Goal: Navigation & Orientation: Find specific page/section

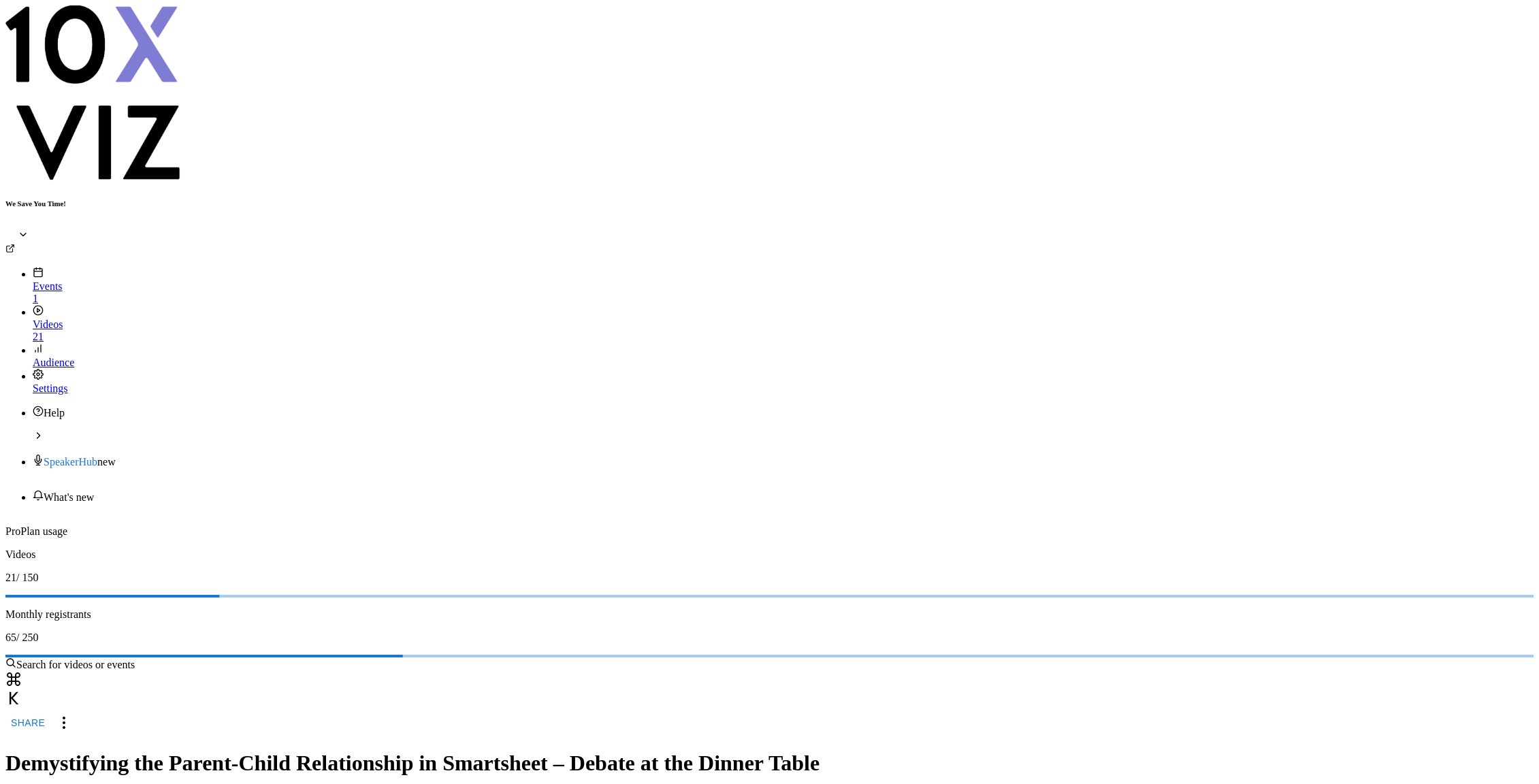
click at [44, 267] on div "Events" at bounding box center [783, 279] width 1501 height 26
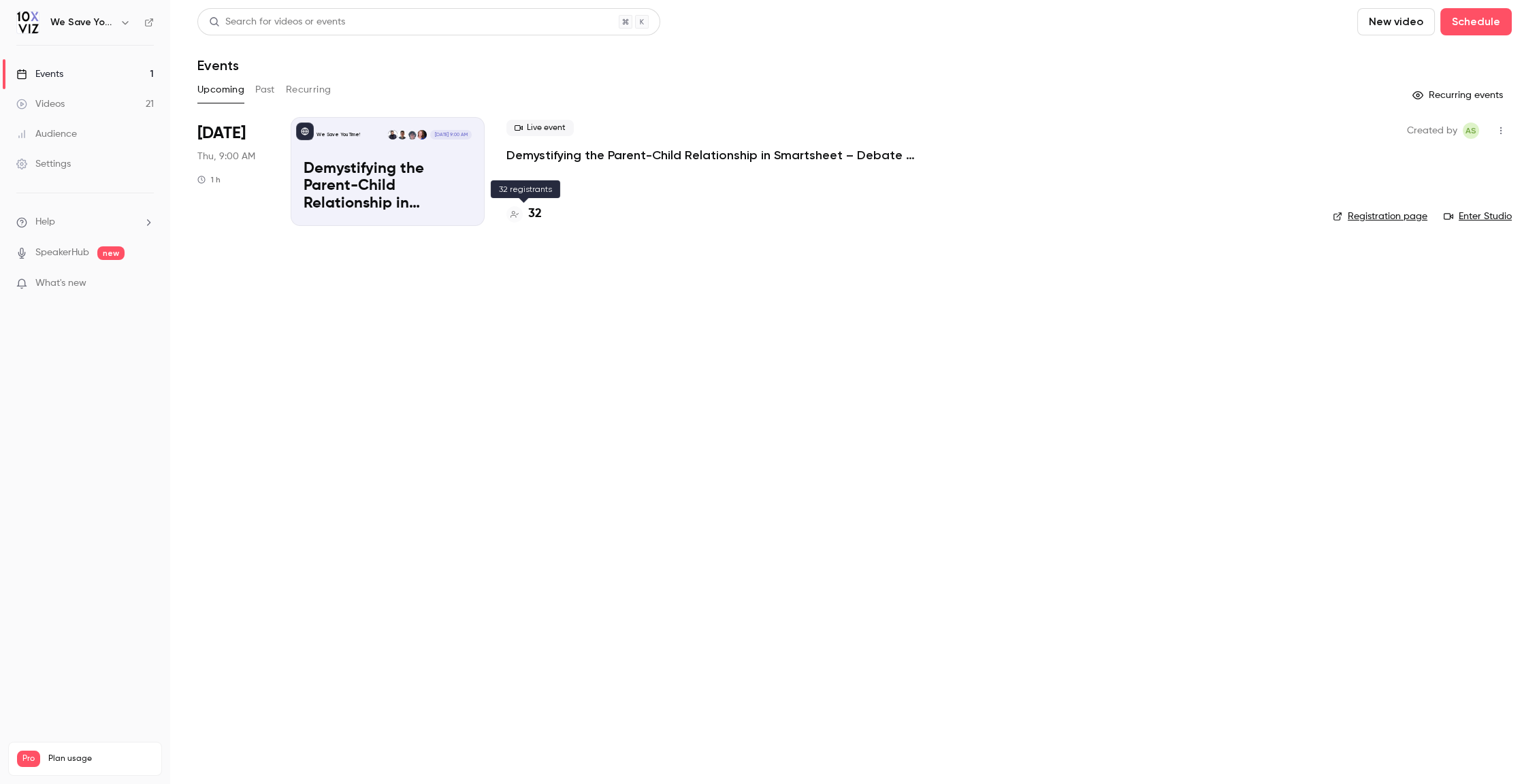
click at [531, 213] on h4 "32" at bounding box center [534, 213] width 13 height 18
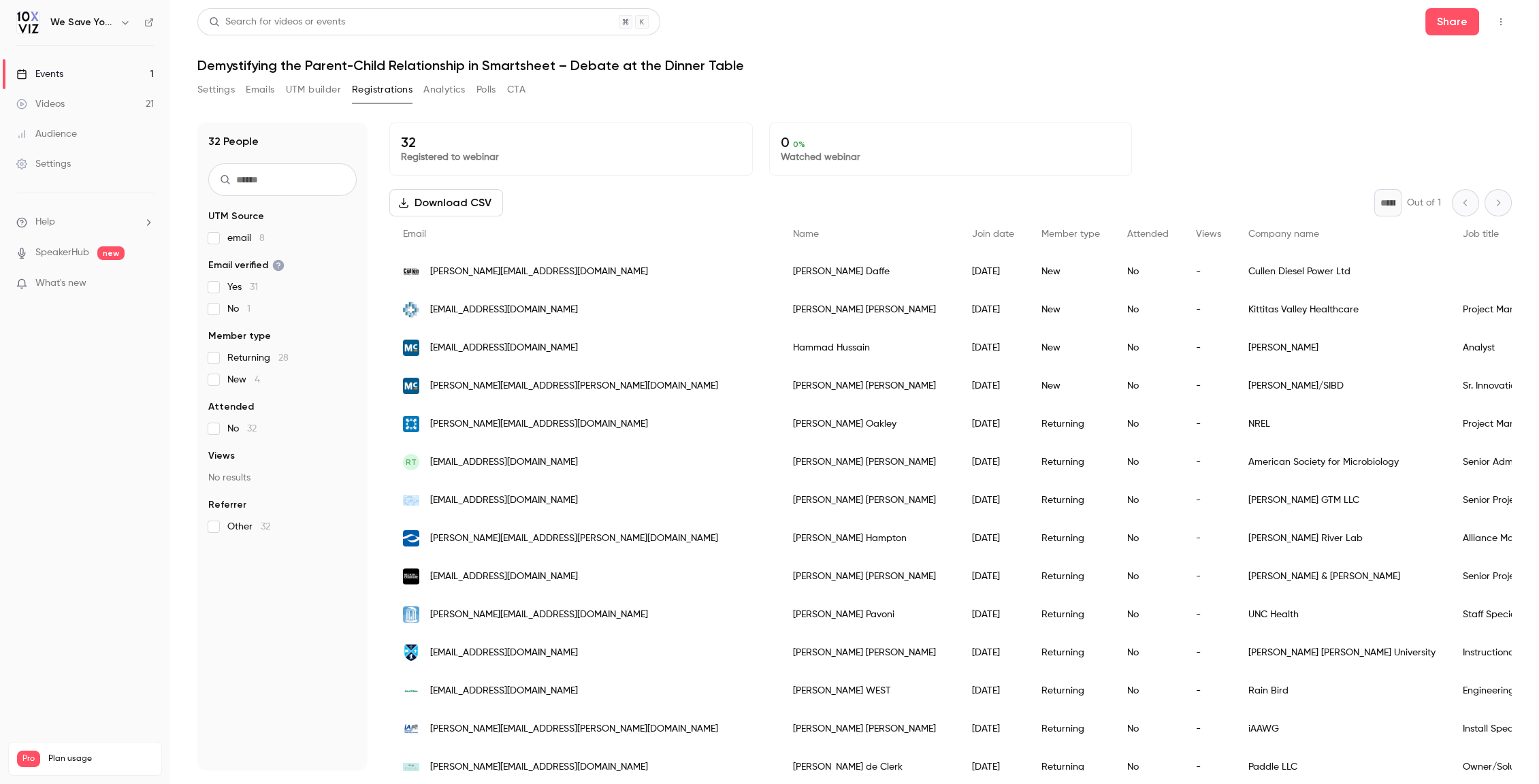
click at [104, 71] on link "Events 1" at bounding box center [85, 74] width 170 height 30
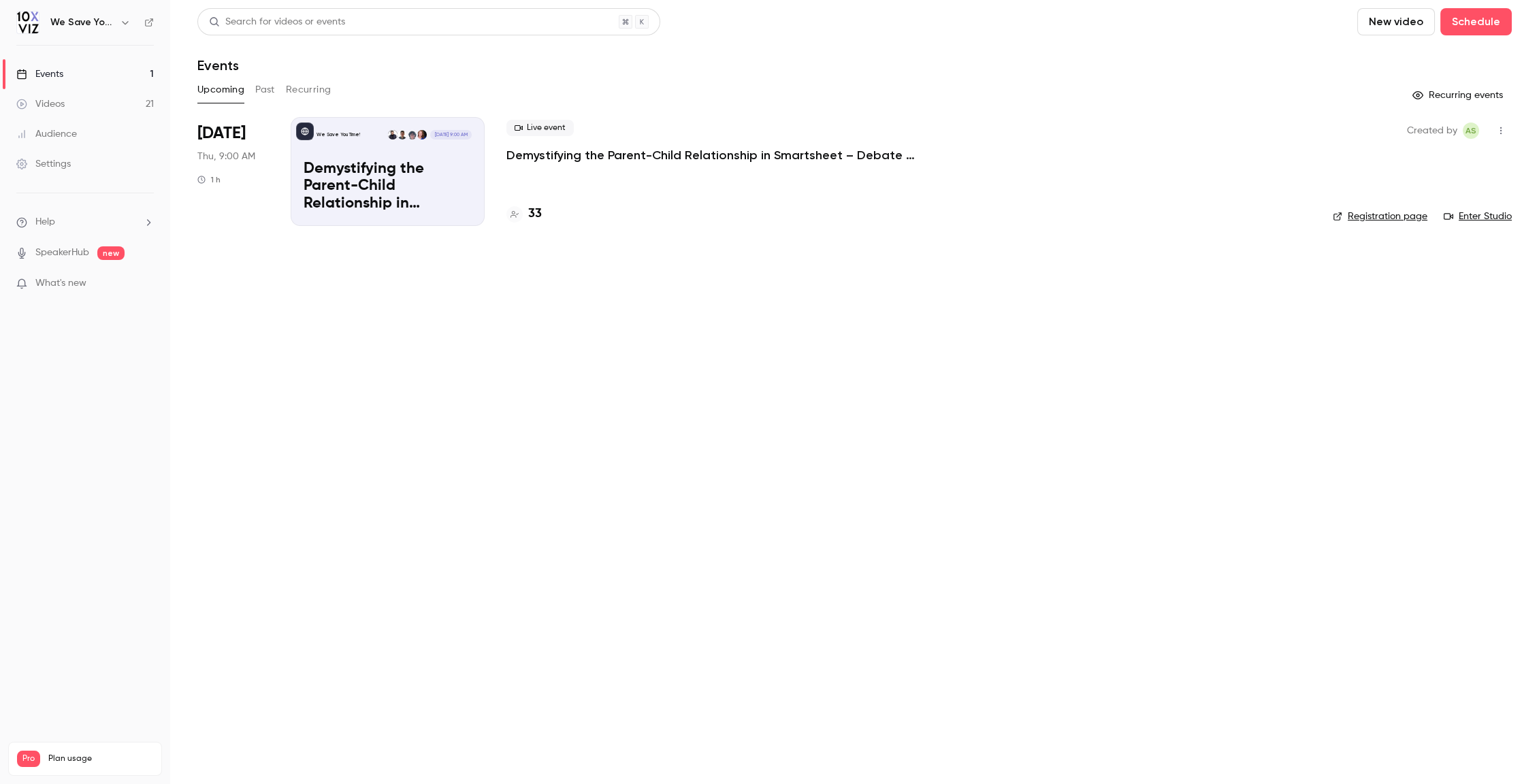
click at [728, 459] on main "Search for videos or events New video Schedule Events Upcoming Past Recurring R…" at bounding box center [854, 392] width 1369 height 784
